Goal: Information Seeking & Learning: Learn about a topic

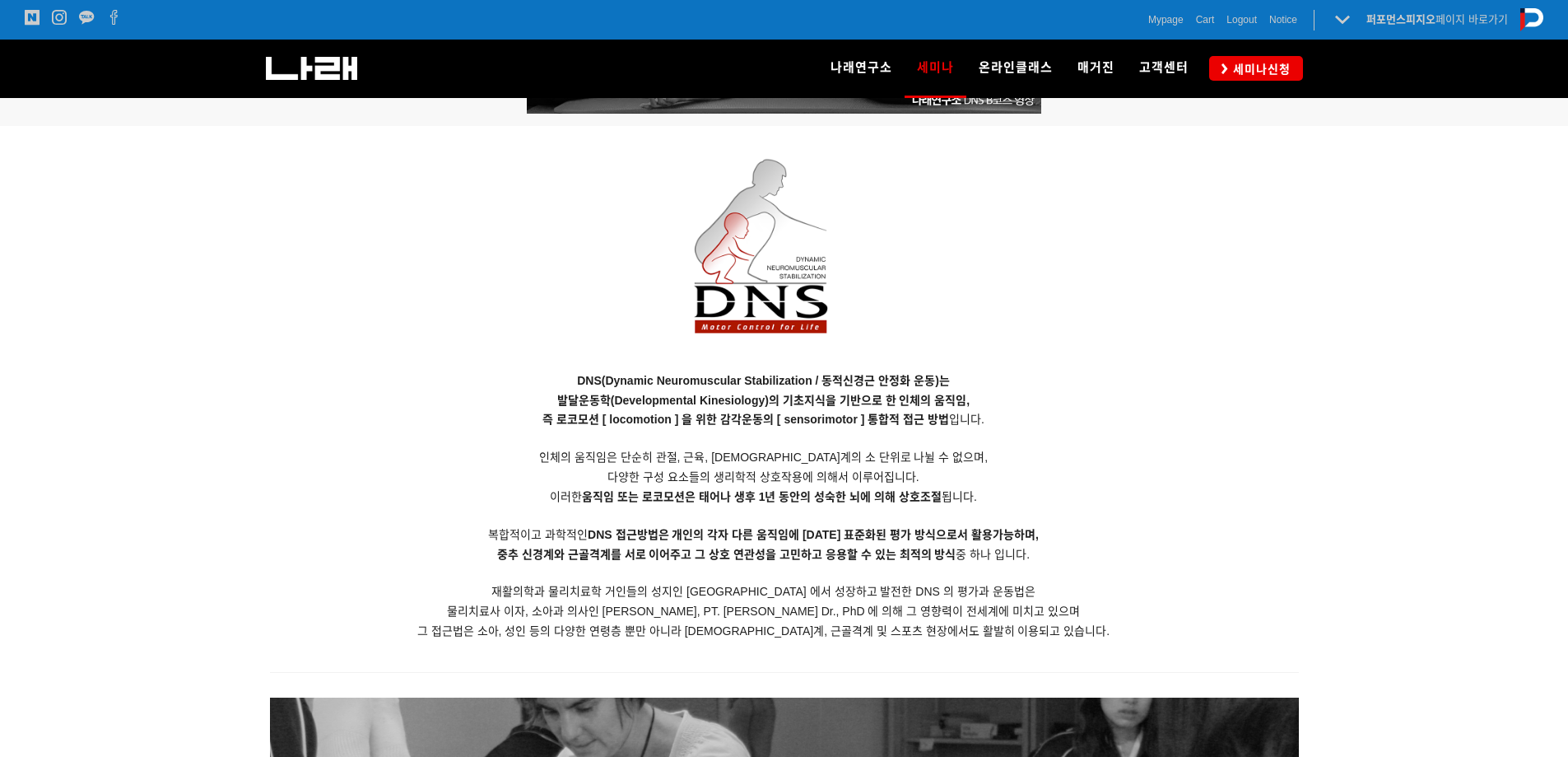
scroll to position [1565, 0]
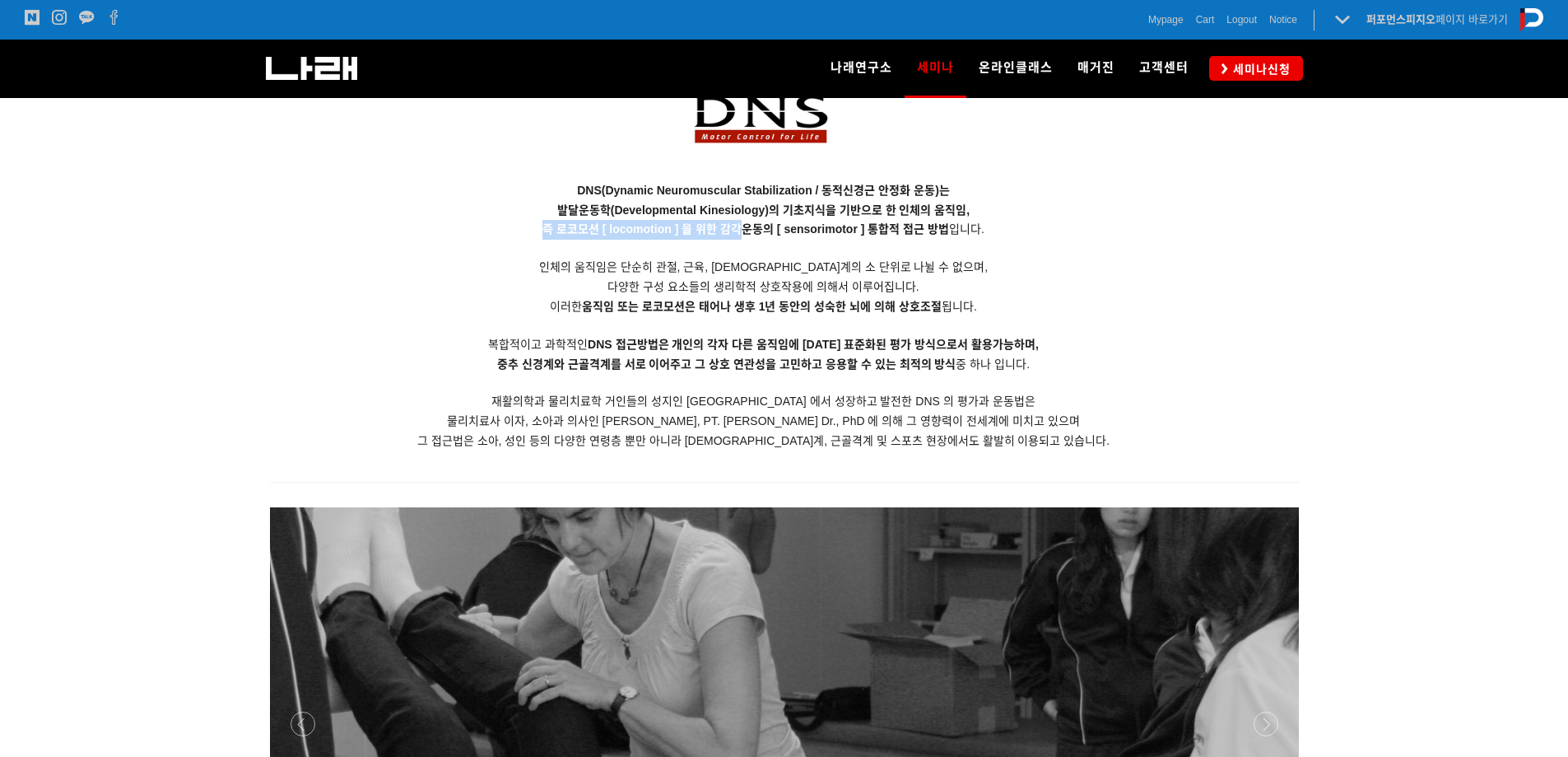
drag, startPoint x: 497, startPoint y: 225, endPoint x: 751, endPoint y: 229, distance: 254.0
click at [751, 229] on p "DNS(Dynamic Neuromuscular Stabilization / 동적신경근 안정화 운동)는 발달운동학(Developmental Ki…" at bounding box center [763, 315] width 988 height 270
click at [743, 314] on p "DNS(Dynamic Neuromuscular Stabilization / 동적신경근 안정화 운동)는 발달운동학(Developmental Ki…" at bounding box center [763, 315] width 988 height 270
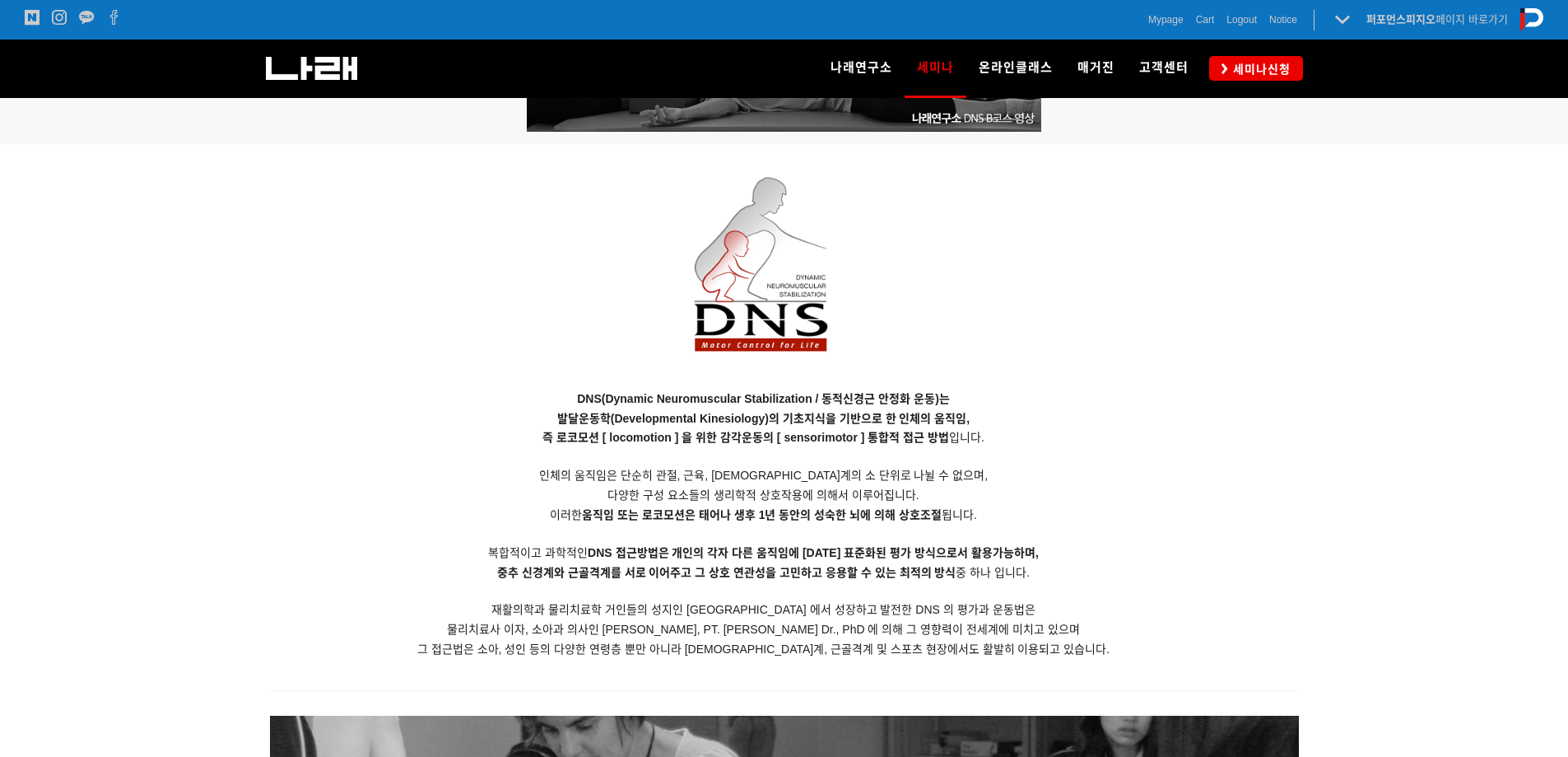
scroll to position [1318, 0]
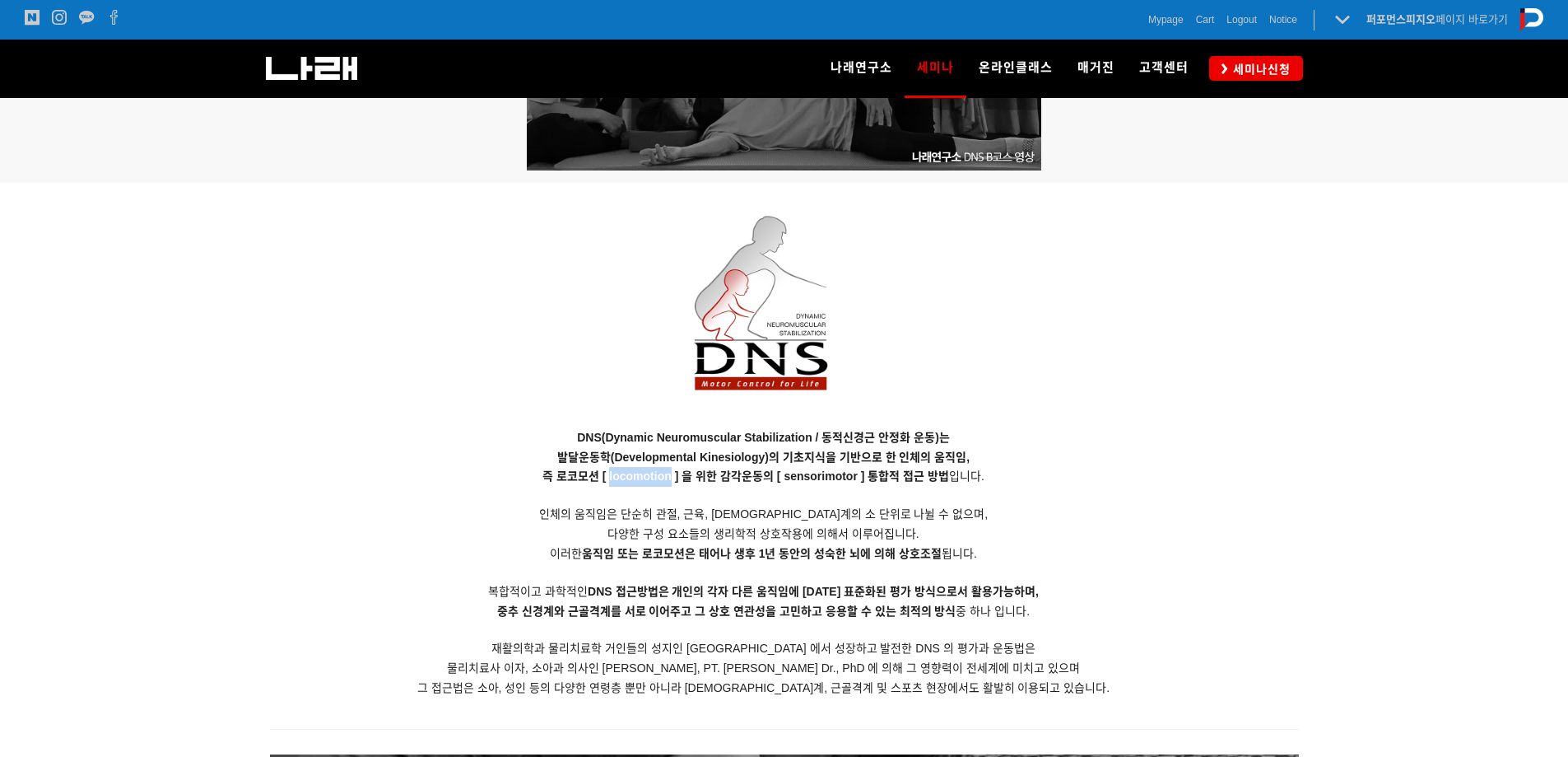
drag, startPoint x: 611, startPoint y: 475, endPoint x: 672, endPoint y: 479, distance: 61.1
click at [672, 479] on strong "즉 로코모션 [ locomotion ] 을 위한 감각운동의 [ sensorimotor ] 통합적 접근 방법" at bounding box center [746, 476] width 407 height 13
copy strong "locomotion"
click at [1108, 476] on p "DNS(Dynamic Neuromuscular Stabilization / 동적신경근 안정화 운동)는 발달운동학(Developmental Ki…" at bounding box center [763, 563] width 988 height 270
click at [757, 423] on img at bounding box center [764, 314] width 174 height 218
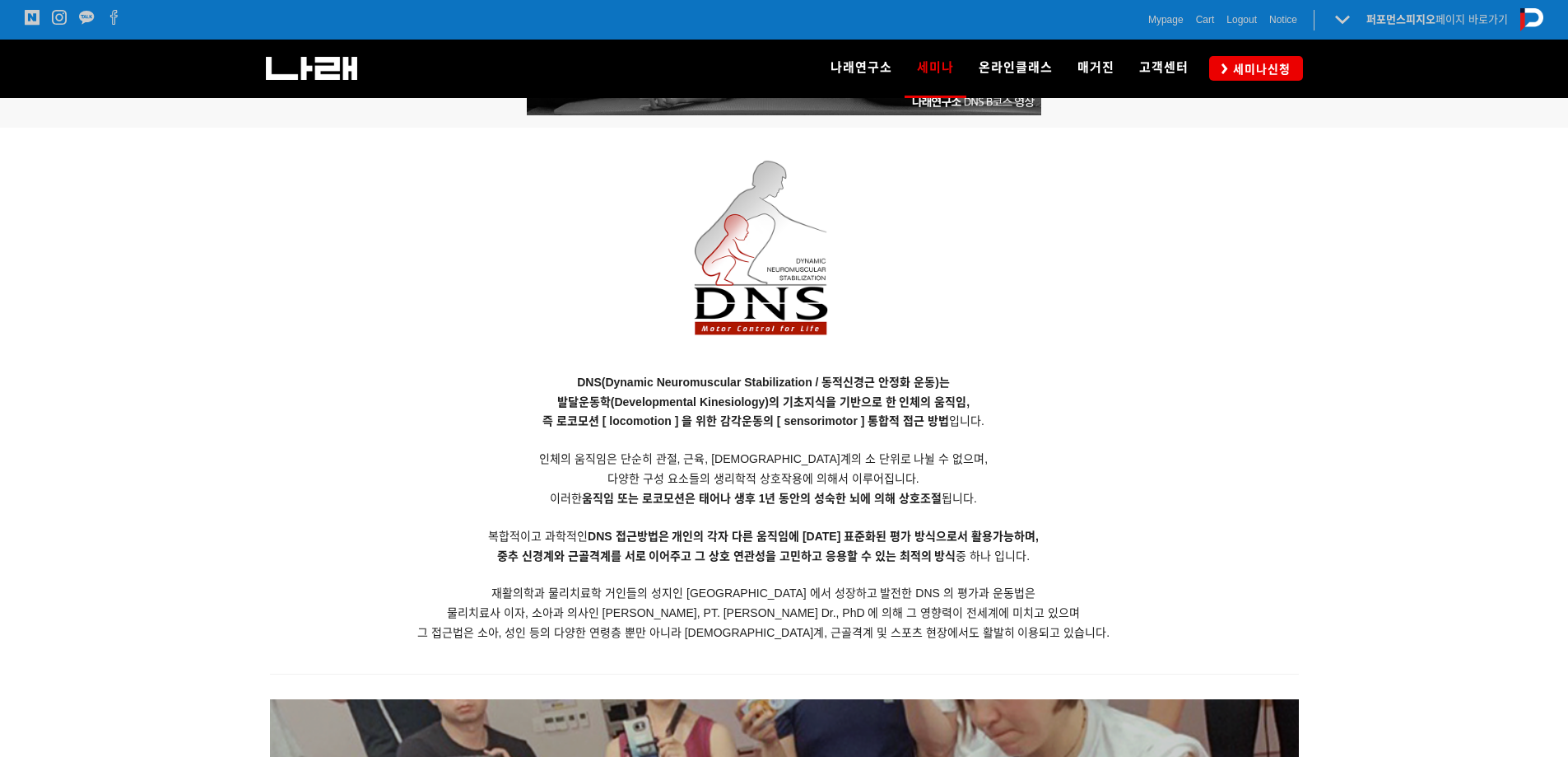
scroll to position [1400, 0]
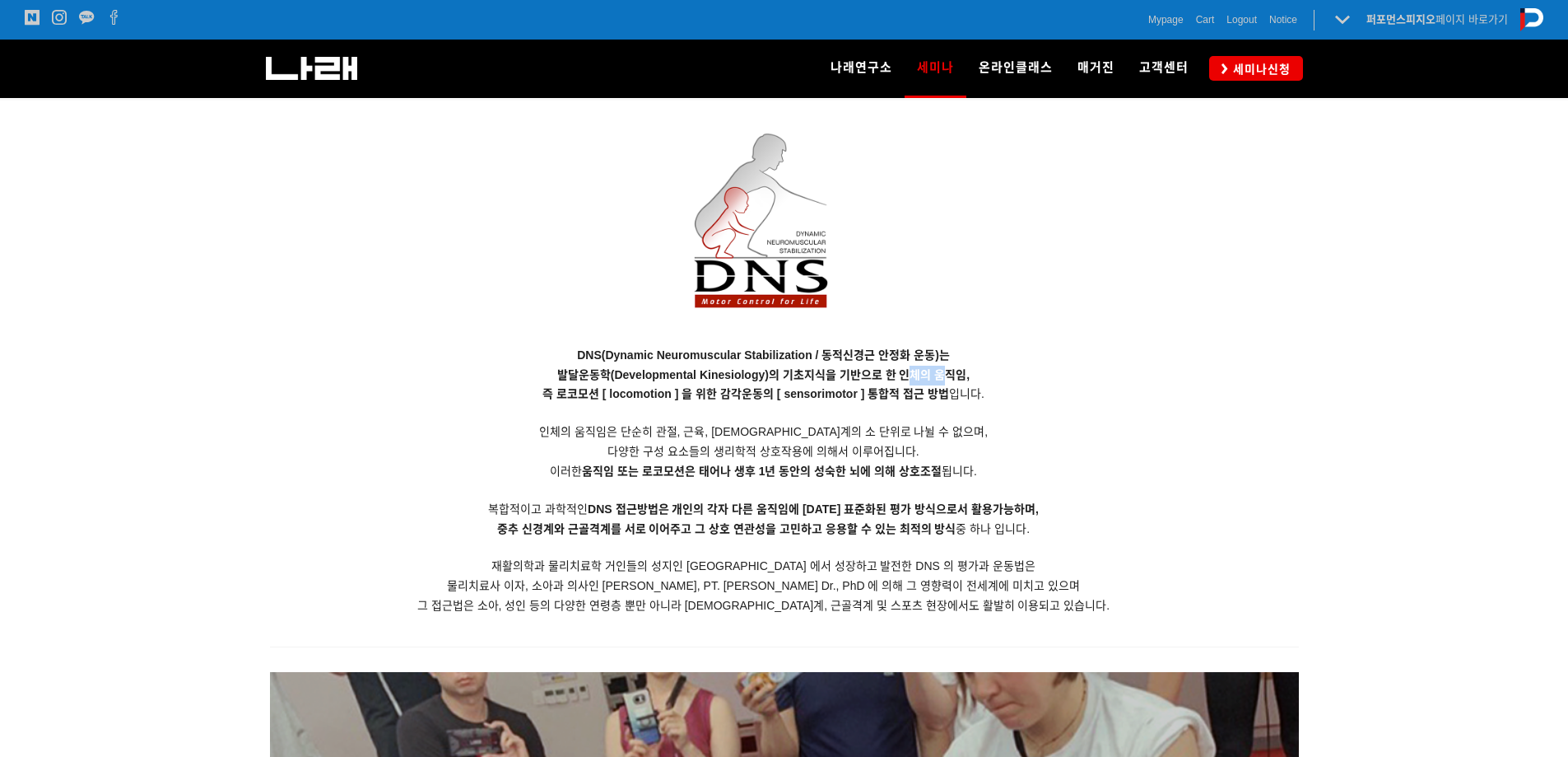
drag, startPoint x: 908, startPoint y: 373, endPoint x: 948, endPoint y: 371, distance: 40.0
click at [948, 371] on span "발달운동학(Developmental Kinesiology)의 기초지식을 기반으로 한 인체의 움직임," at bounding box center [763, 375] width 413 height 13
click at [1007, 385] on p "DNS(Dynamic Neuromuscular Stabilization / 동적신경근 안정화 운동)는 발달운동학(Developmental Ki…" at bounding box center [763, 481] width 988 height 270
click at [567, 391] on strong "즉 로코모션 [ locomotion ] 을 위한 감각운동의 [ sensorimotor ] 통합적 접근 방법" at bounding box center [746, 393] width 407 height 13
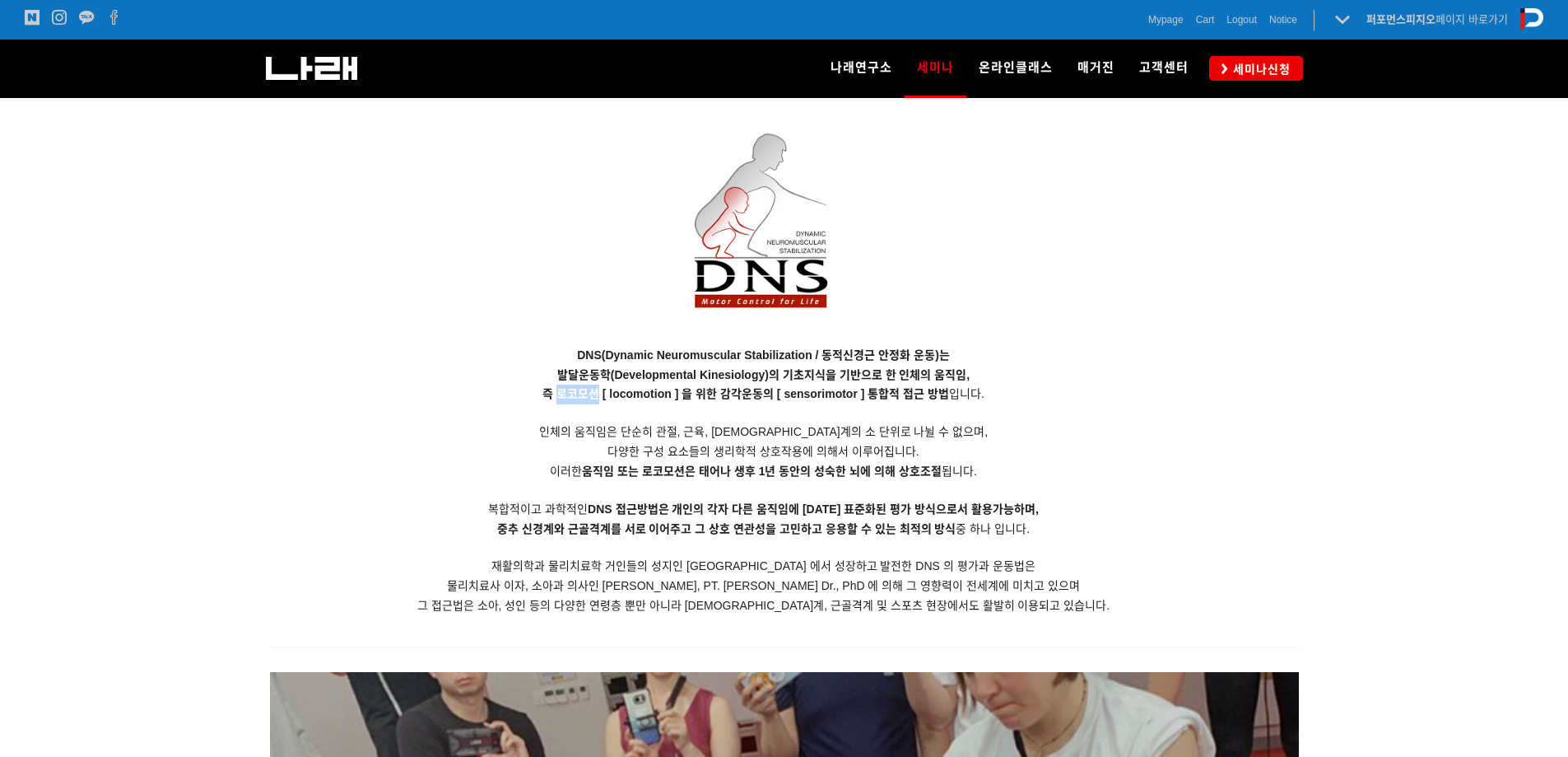
drag, startPoint x: 567, startPoint y: 391, endPoint x: 620, endPoint y: 391, distance: 53.0
click at [589, 391] on strong "즉 로코모션 [ locomotion ] 을 위한 감각운동의 [ sensorimotor ] 통합적 접근 방법" at bounding box center [746, 393] width 407 height 13
click at [615, 391] on strong "즉 로코모션 [ locomotion ] 을 위한 감각운동의 [ sensorimotor ] 통합적 접근 방법" at bounding box center [746, 393] width 407 height 13
click at [620, 391] on strong "즉 로코모션 [ locomotion ] 을 위한 감각운동의 [ sensorimotor ] 통합적 접근 방법" at bounding box center [746, 393] width 407 height 13
drag, startPoint x: 622, startPoint y: 391, endPoint x: 655, endPoint y: 395, distance: 33.2
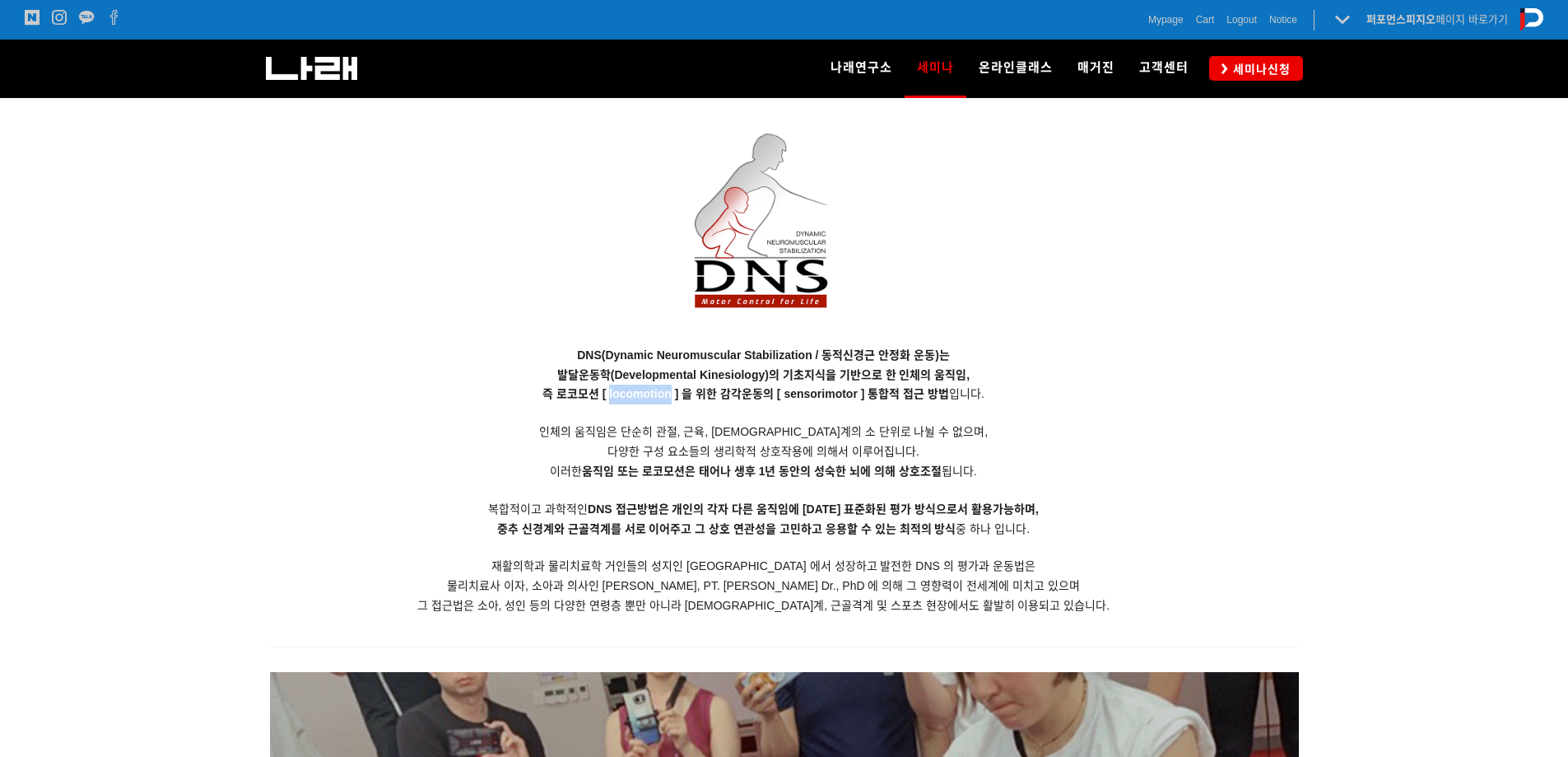
click at [655, 395] on strong "즉 로코모션 [ locomotion ] 을 위한 감각운동의 [ sensorimotor ] 통합적 접근 방법" at bounding box center [746, 393] width 407 height 13
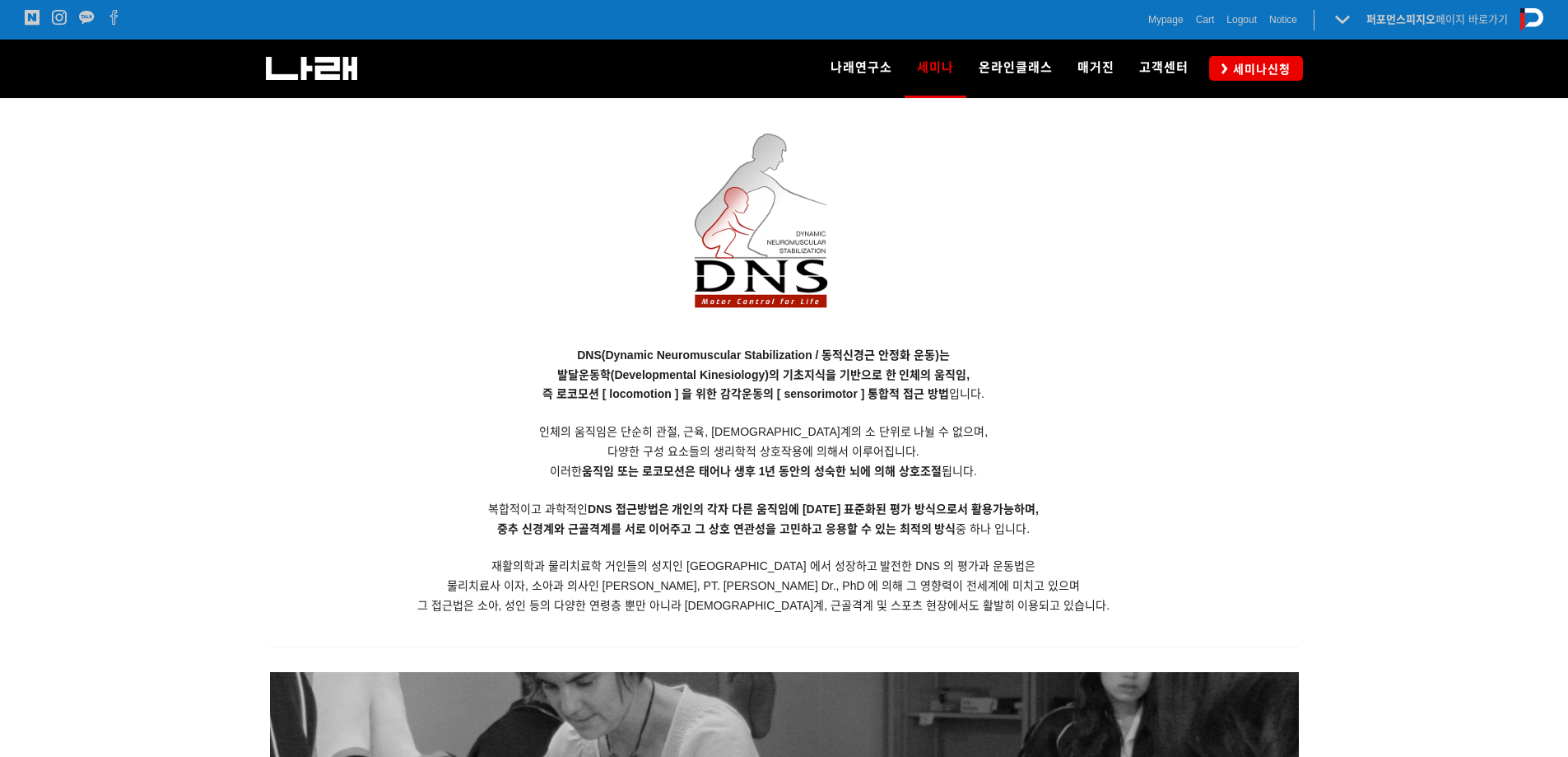
click at [708, 420] on p "DNS(Dynamic Neuromuscular Stabilization / 동적신경근 안정화 운동)는 발달운동학(Developmental Ki…" at bounding box center [763, 481] width 988 height 270
drag, startPoint x: 731, startPoint y: 396, endPoint x: 869, endPoint y: 407, distance: 138.4
click at [869, 407] on p "DNS(Dynamic Neuromuscular Stabilization / 동적신경근 안정화 운동)는 발달운동학(Developmental Ki…" at bounding box center [763, 481] width 988 height 270
click at [980, 423] on p "DNS(Dynamic Neuromuscular Stabilization / 동적신경근 안정화 운동)는 발달운동학(Developmental Ki…" at bounding box center [763, 481] width 988 height 270
click at [988, 421] on p "DNS(Dynamic Neuromuscular Stabilization / 동적신경근 안정화 운동)는 발달운동학(Developmental Ki…" at bounding box center [763, 481] width 988 height 270
